Goal: Information Seeking & Learning: Find specific fact

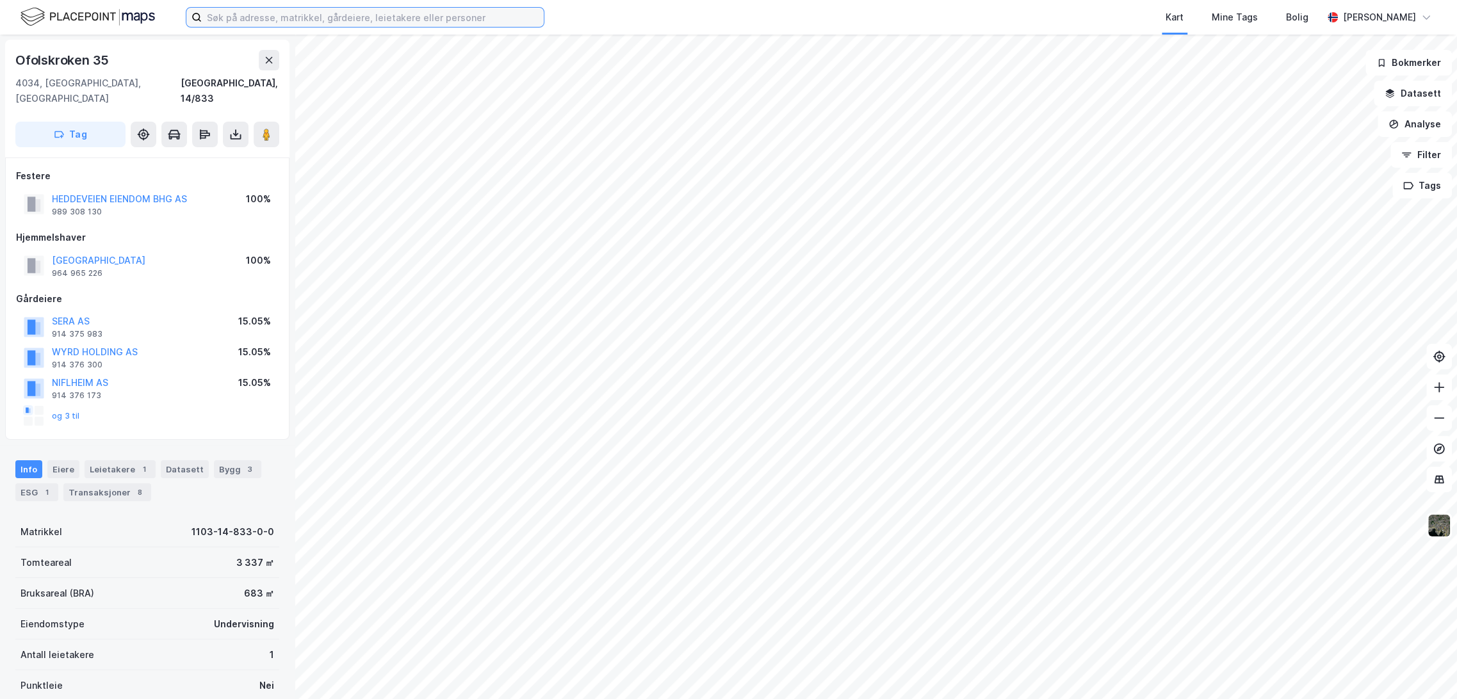
click at [353, 20] on input at bounding box center [373, 17] width 342 height 19
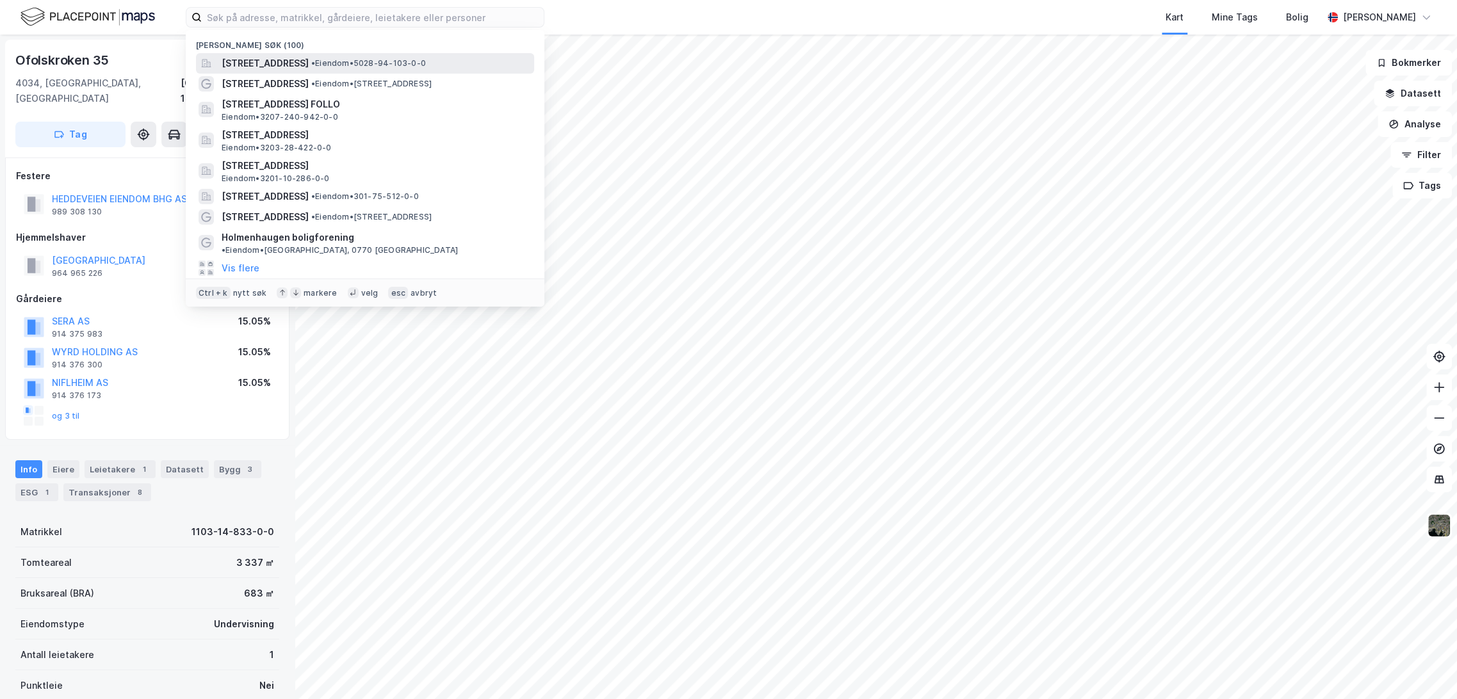
click at [309, 65] on span "[STREET_ADDRESS]" at bounding box center [265, 63] width 87 height 15
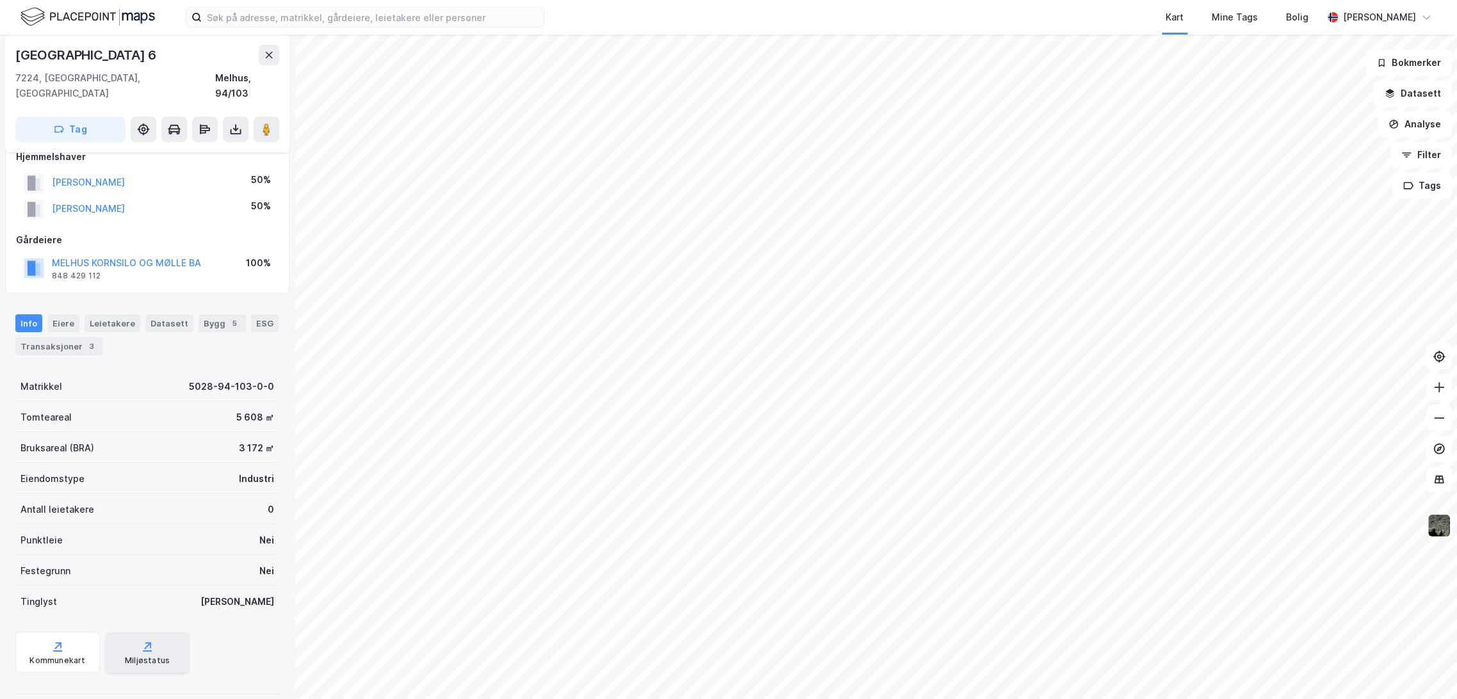
scroll to position [132, 0]
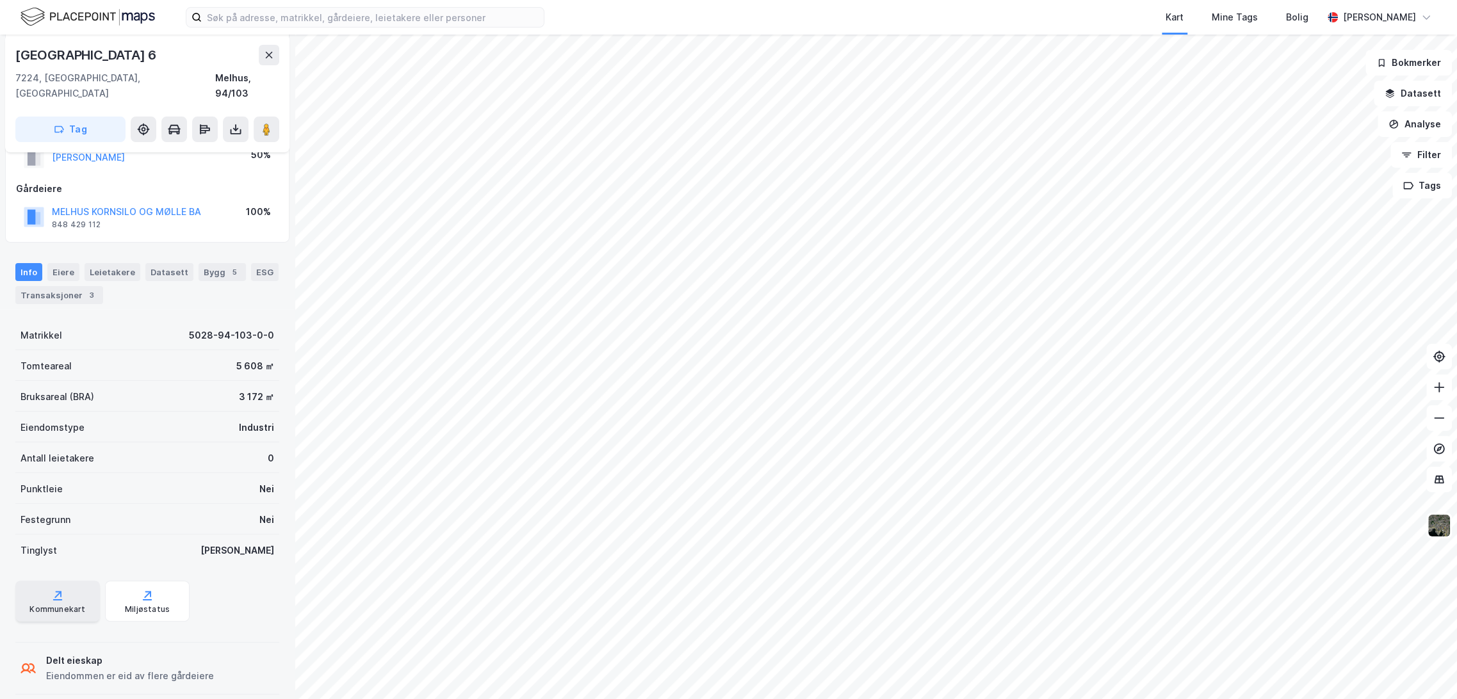
click at [37, 605] on div "Kommunekart" at bounding box center [57, 610] width 56 height 10
drag, startPoint x: 15, startPoint y: 52, endPoint x: 127, endPoint y: 50, distance: 111.4
click at [127, 50] on div "[GEOGRAPHIC_DATA] 6" at bounding box center [147, 55] width 264 height 20
copy div "[GEOGRAPHIC_DATA] 6"
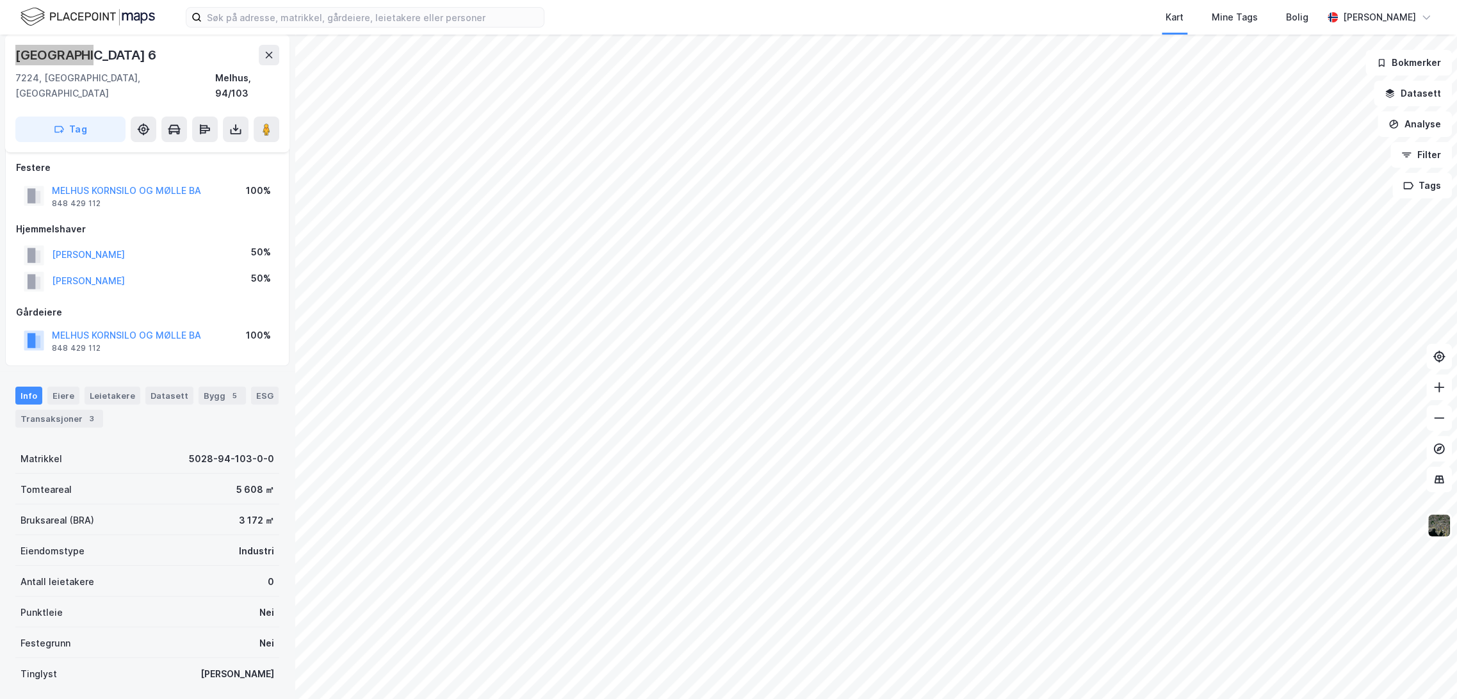
scroll to position [0, 0]
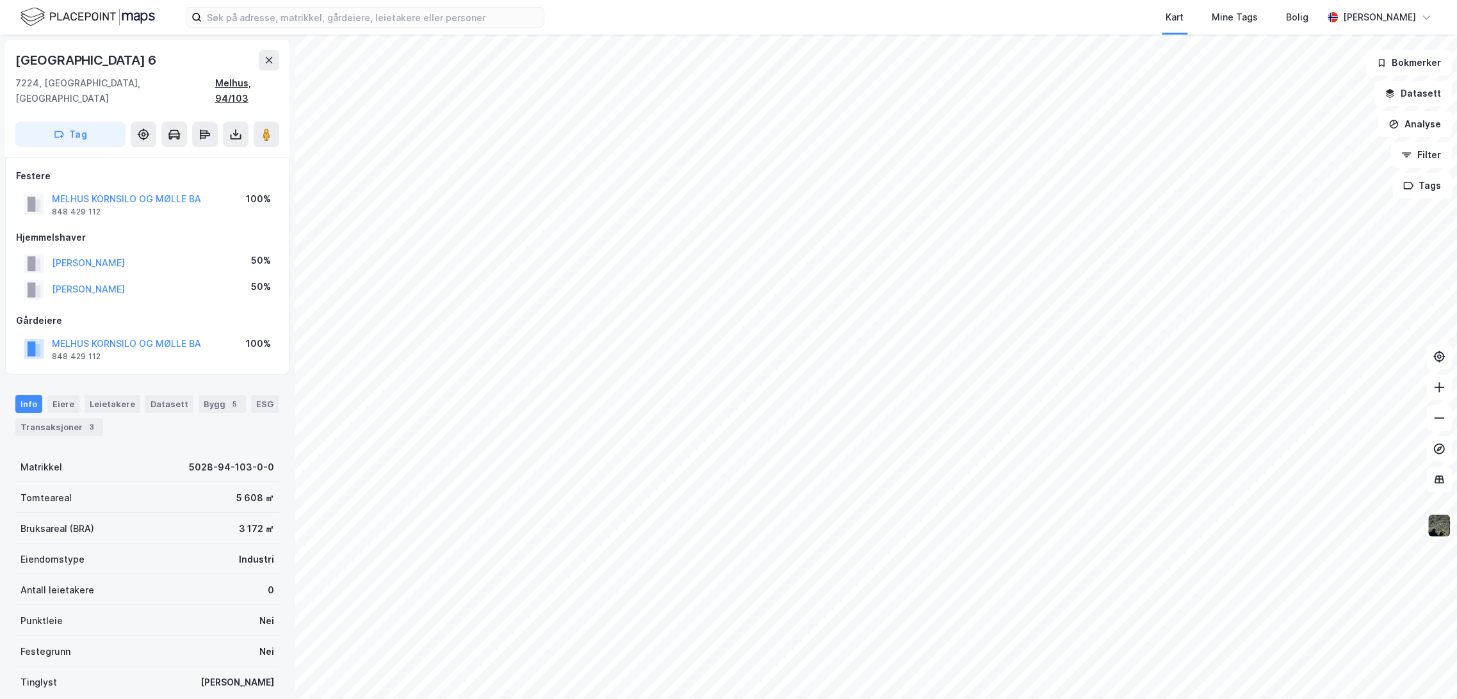
click at [218, 83] on div "Melhus, 94/103" at bounding box center [247, 91] width 64 height 31
click at [58, 80] on div "7224, [GEOGRAPHIC_DATA], [GEOGRAPHIC_DATA]" at bounding box center [115, 91] width 200 height 31
copy div "Melhus"
drag, startPoint x: 17, startPoint y: 60, endPoint x: 102, endPoint y: 58, distance: 84.6
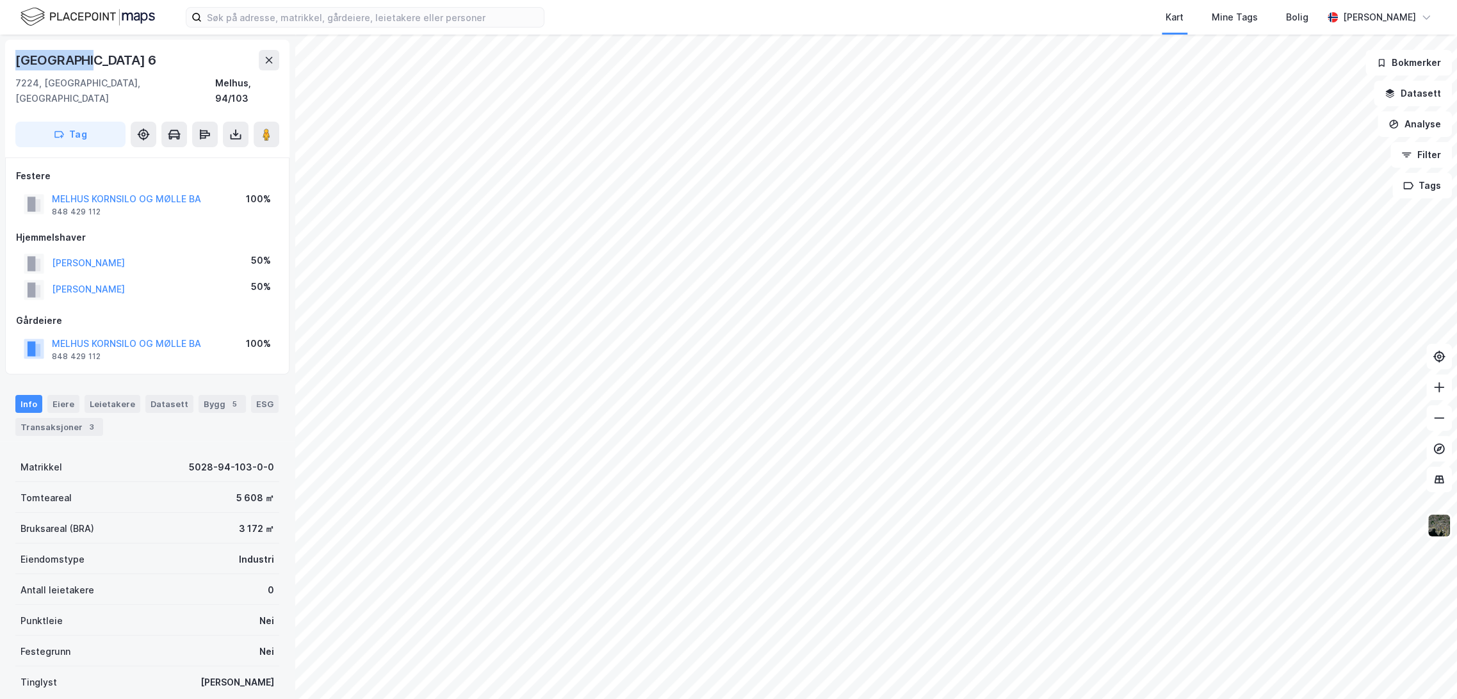
click at [102, 58] on div "[GEOGRAPHIC_DATA] 6" at bounding box center [147, 60] width 264 height 20
copy div "[GEOGRAPHIC_DATA] 6"
drag, startPoint x: 186, startPoint y: 80, endPoint x: 262, endPoint y: 81, distance: 75.6
click at [262, 81] on div "7224, [GEOGRAPHIC_DATA], Trøndelag Melhus, 94/103" at bounding box center [147, 91] width 264 height 31
drag, startPoint x: 17, startPoint y: 81, endPoint x: 145, endPoint y: 77, distance: 128.2
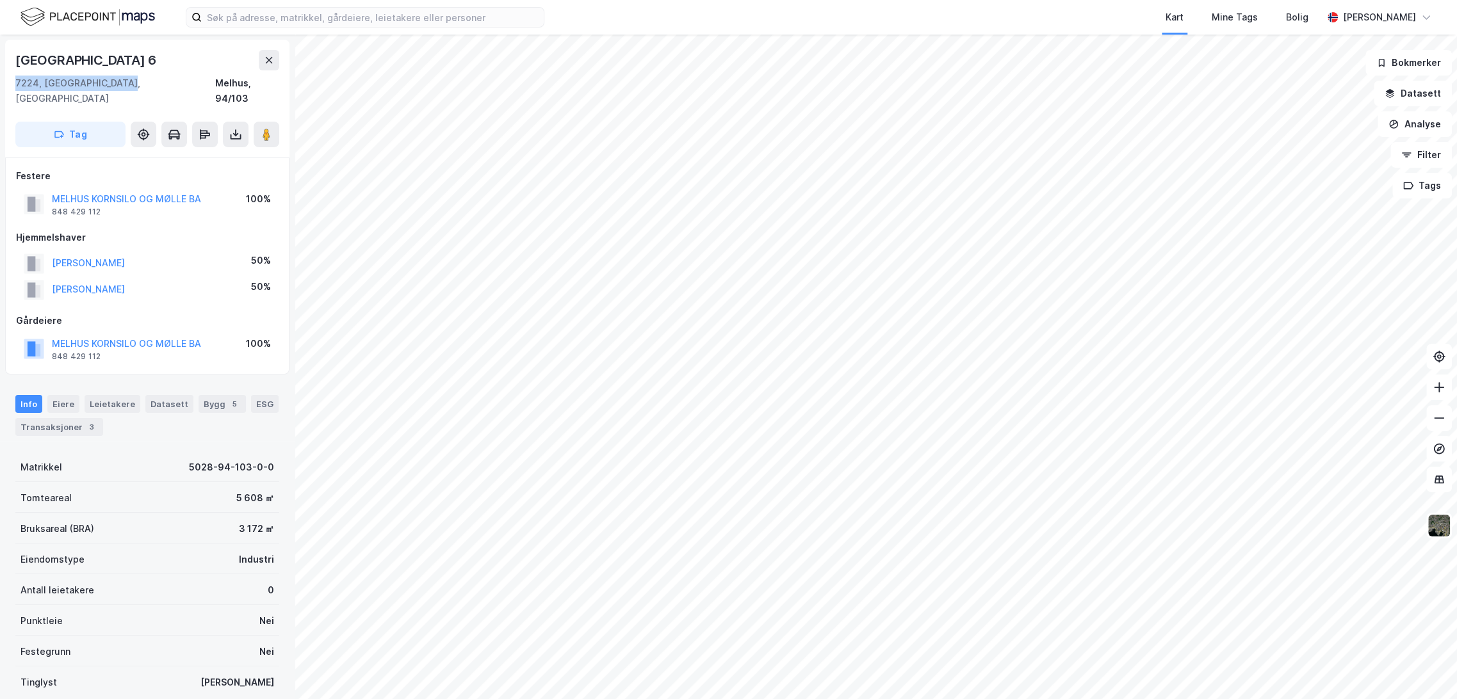
click at [145, 77] on div "[STREET_ADDRESS]" at bounding box center [147, 99] width 284 height 118
copy div "7224, [GEOGRAPHIC_DATA], [GEOGRAPHIC_DATA]"
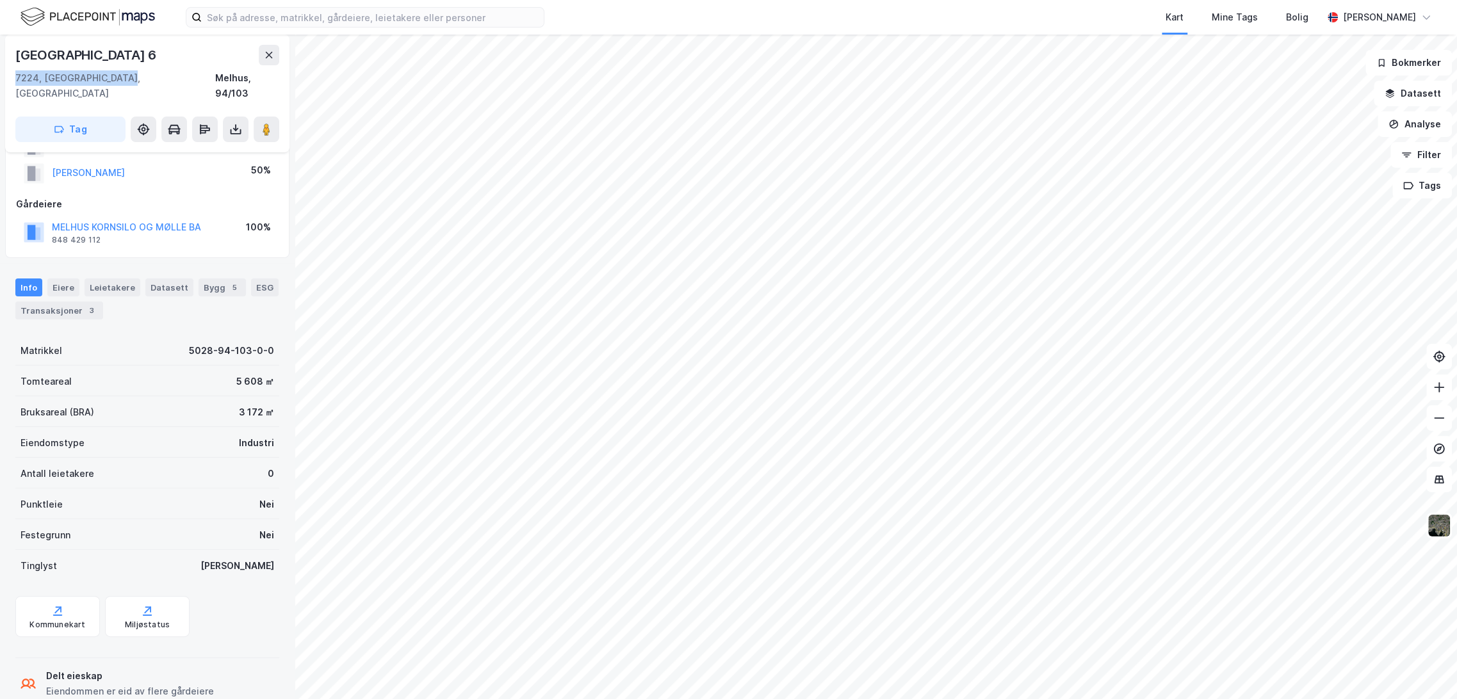
scroll to position [132, 0]
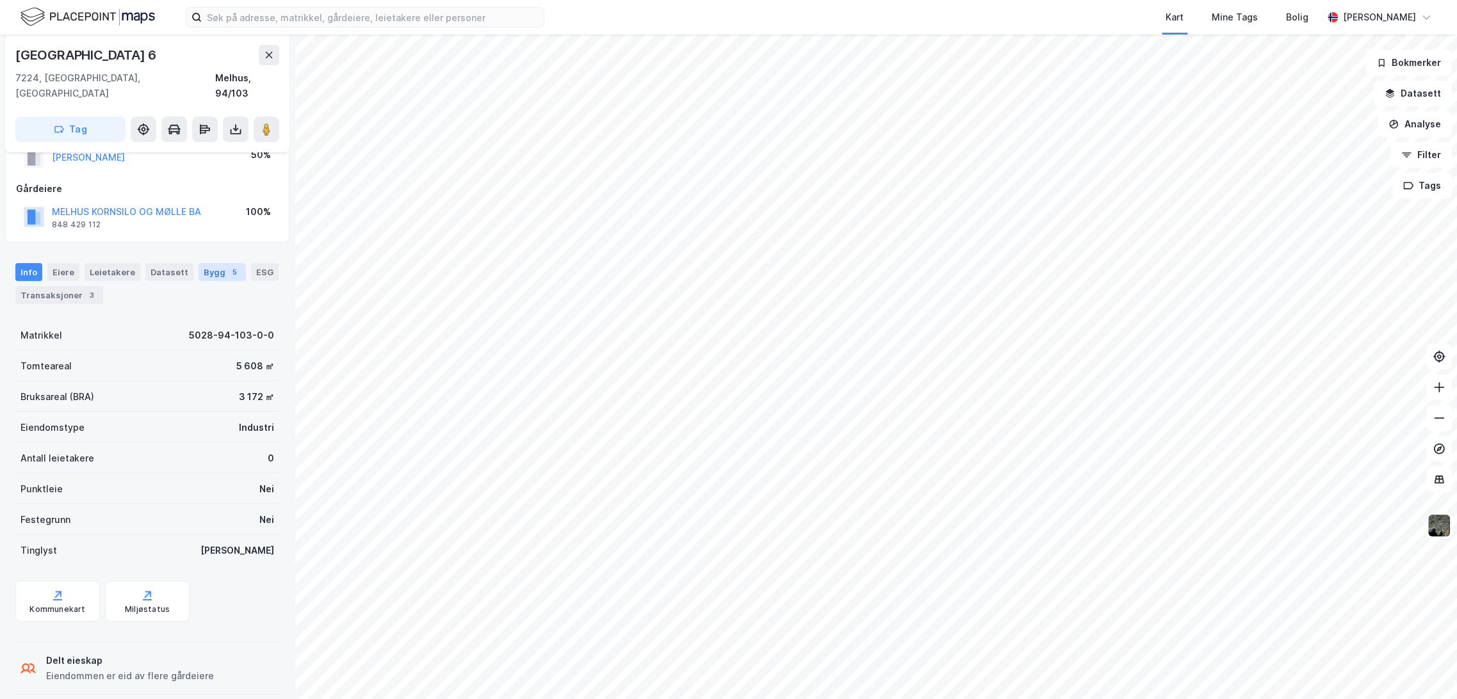
click at [200, 263] on div "Bygg 5" at bounding box center [222, 272] width 47 height 18
